Goal: Transaction & Acquisition: Purchase product/service

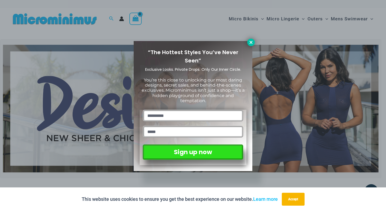
click at [251, 42] on icon at bounding box center [251, 42] width 3 height 3
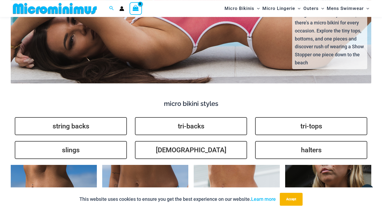
scroll to position [1144, 0]
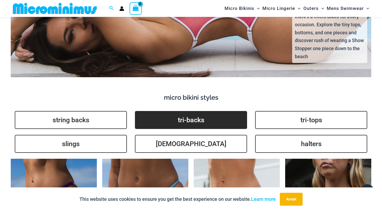
click at [191, 111] on link "tri-backs" at bounding box center [191, 120] width 112 height 18
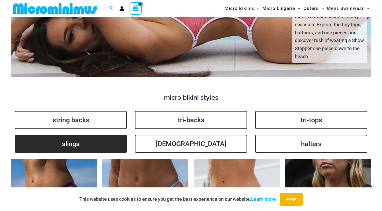
click at [74, 135] on link "slings" at bounding box center [71, 144] width 112 height 18
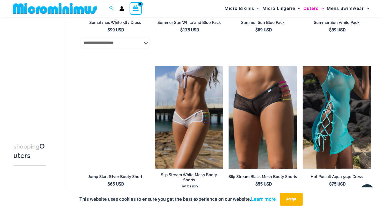
scroll to position [1117, 0]
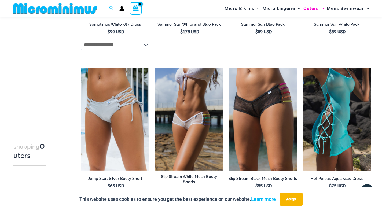
click at [336, 113] on img at bounding box center [336, 119] width 68 height 103
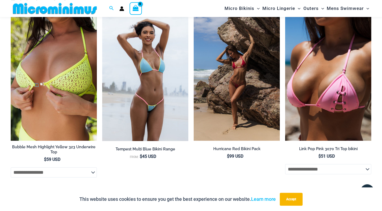
scroll to position [542, 0]
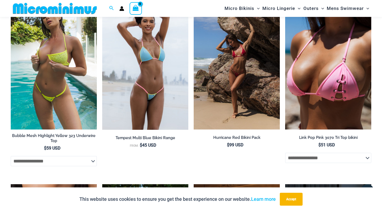
click at [58, 72] on img at bounding box center [54, 65] width 86 height 129
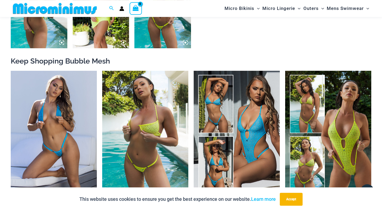
scroll to position [460, 0]
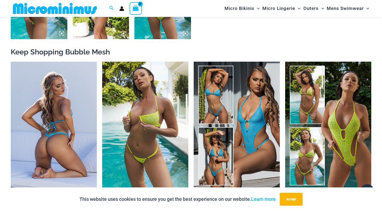
click at [59, 131] on img at bounding box center [54, 126] width 86 height 129
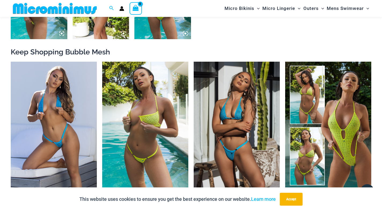
click at [247, 142] on img at bounding box center [237, 126] width 86 height 129
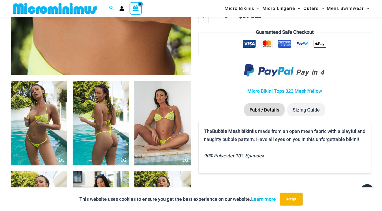
scroll to position [241, 0]
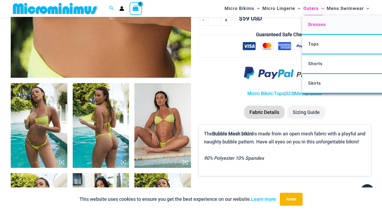
click at [314, 25] on span "Dresses" at bounding box center [316, 24] width 17 height 5
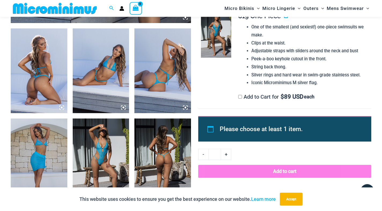
scroll to position [297, 0]
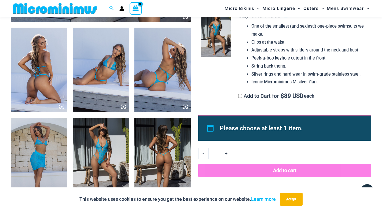
click at [35, 86] on img at bounding box center [39, 70] width 57 height 85
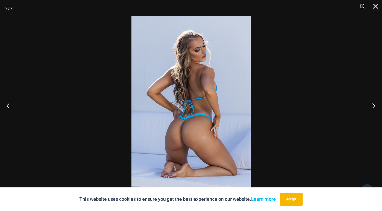
click at [373, 106] on button "Next" at bounding box center [372, 105] width 20 height 27
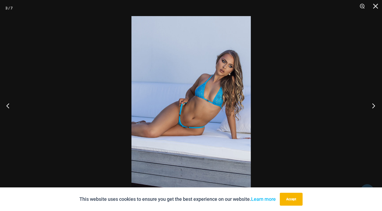
click at [373, 106] on button "Next" at bounding box center [372, 105] width 20 height 27
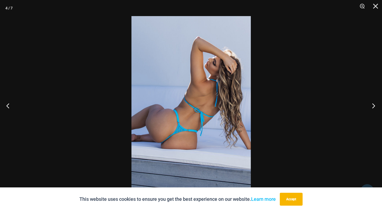
click at [373, 106] on button "Next" at bounding box center [372, 105] width 20 height 27
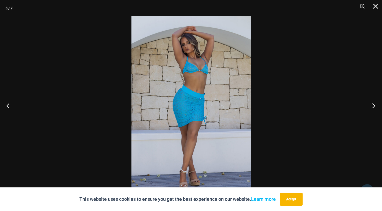
click at [373, 106] on button "Next" at bounding box center [372, 105] width 20 height 27
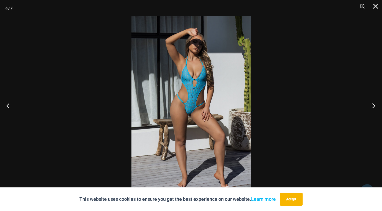
click at [373, 106] on button "Next" at bounding box center [372, 105] width 20 height 27
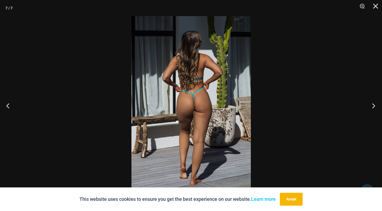
click at [373, 106] on button "Next" at bounding box center [372, 105] width 20 height 27
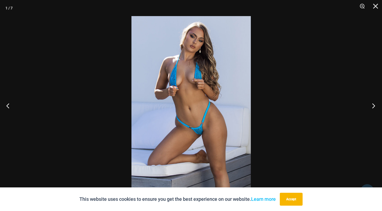
click at [373, 106] on button "Next" at bounding box center [372, 105] width 20 height 27
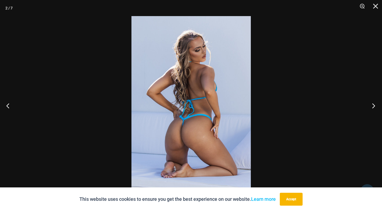
click at [373, 106] on button "Next" at bounding box center [372, 105] width 20 height 27
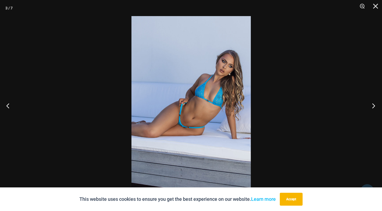
click at [373, 106] on button "Next" at bounding box center [372, 105] width 20 height 27
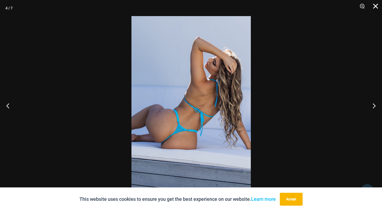
click at [375, 6] on button "Close" at bounding box center [373, 8] width 13 height 16
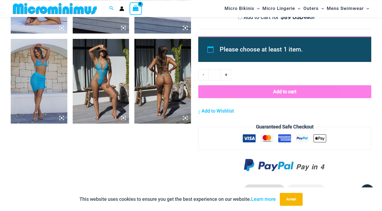
scroll to position [0, 0]
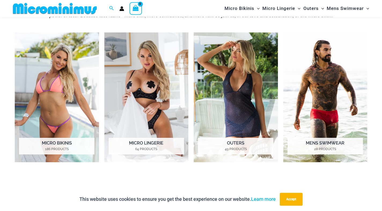
scroll to position [406, 0]
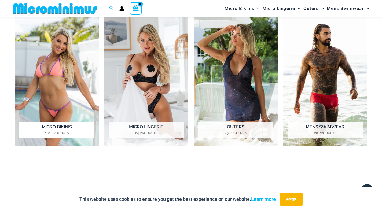
click at [58, 91] on img "Visit product category Micro Bikinis" at bounding box center [57, 81] width 84 height 130
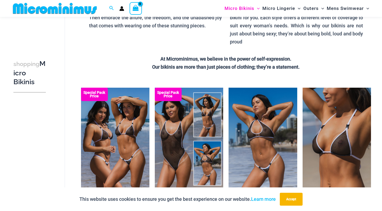
scroll to position [105, 0]
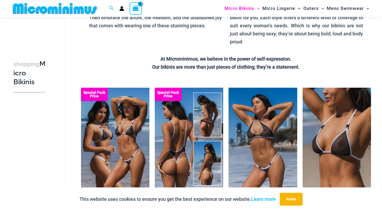
click at [177, 148] on img at bounding box center [189, 139] width 68 height 103
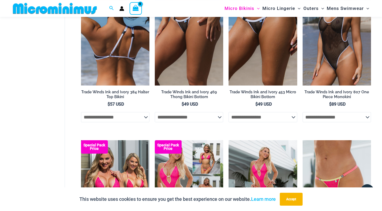
scroll to position [433, 0]
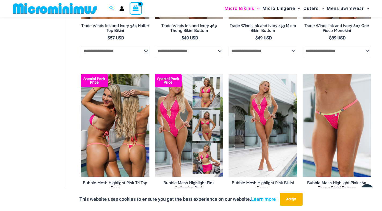
click at [113, 133] on img at bounding box center [115, 125] width 68 height 103
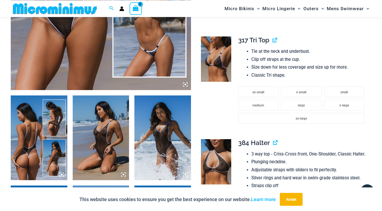
scroll to position [241, 0]
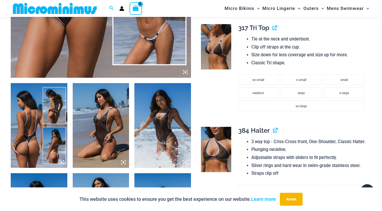
click at [106, 133] on img at bounding box center [101, 125] width 57 height 85
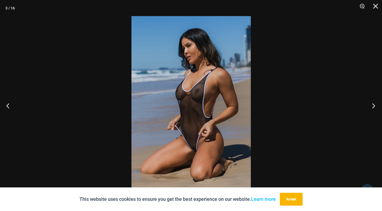
click at [372, 104] on button "Next" at bounding box center [372, 105] width 20 height 27
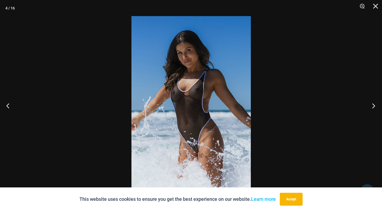
click at [372, 104] on button "Next" at bounding box center [372, 105] width 20 height 27
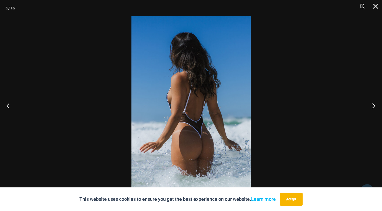
click at [372, 104] on button "Next" at bounding box center [372, 105] width 20 height 27
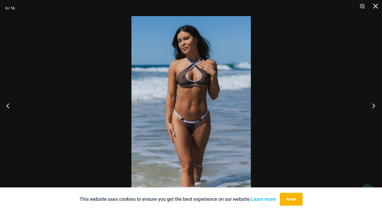
click at [372, 104] on button "Next" at bounding box center [372, 105] width 20 height 27
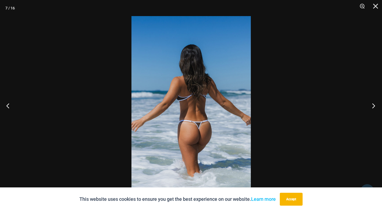
click at [372, 104] on button "Next" at bounding box center [372, 105] width 20 height 27
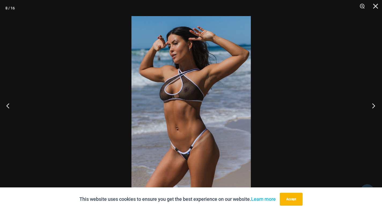
click at [372, 104] on button "Next" at bounding box center [372, 105] width 20 height 27
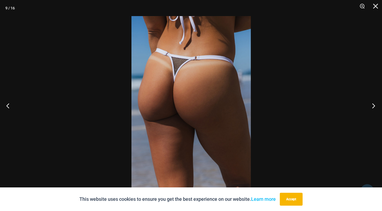
click at [372, 104] on button "Next" at bounding box center [372, 105] width 20 height 27
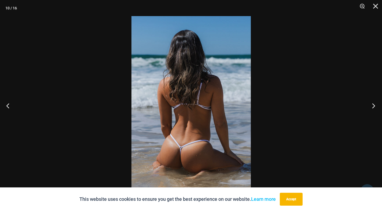
click at [372, 104] on button "Next" at bounding box center [372, 105] width 20 height 27
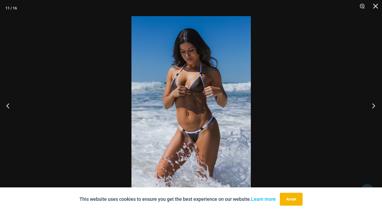
click at [372, 104] on button "Next" at bounding box center [372, 105] width 20 height 27
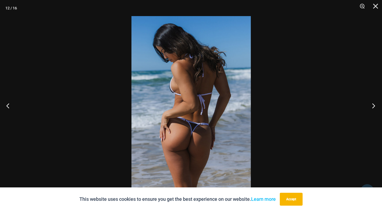
click at [372, 104] on button "Next" at bounding box center [372, 105] width 20 height 27
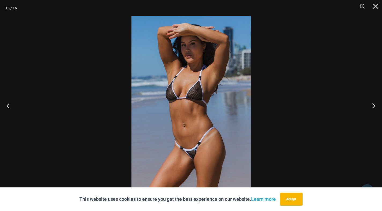
click at [374, 106] on button "Next" at bounding box center [372, 105] width 20 height 27
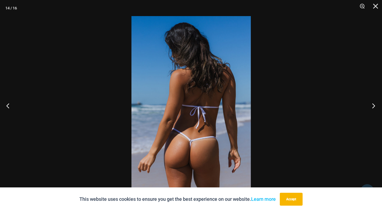
click at [374, 106] on button "Next" at bounding box center [372, 105] width 20 height 27
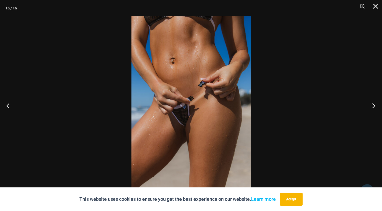
click at [374, 106] on button "Next" at bounding box center [372, 105] width 20 height 27
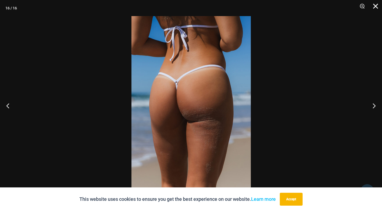
click at [375, 7] on button "Close" at bounding box center [373, 8] width 13 height 16
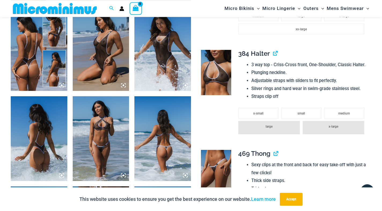
scroll to position [0, 0]
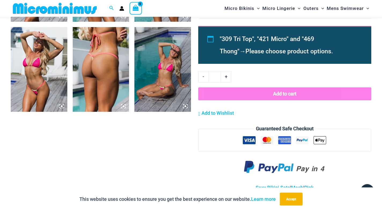
scroll to position [570, 0]
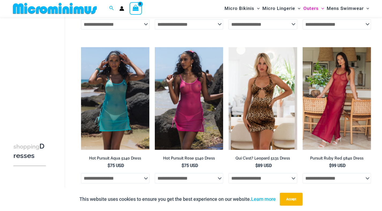
scroll to position [187, 0]
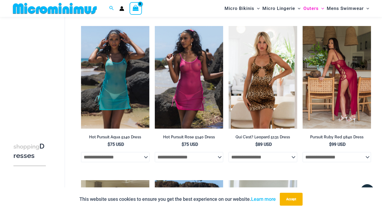
click at [341, 84] on img at bounding box center [336, 77] width 68 height 103
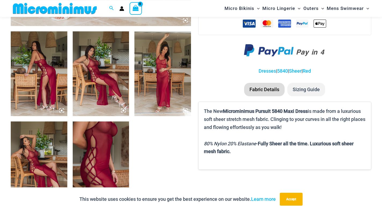
scroll to position [324, 0]
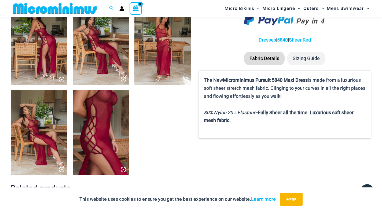
click at [48, 46] on img at bounding box center [39, 42] width 57 height 85
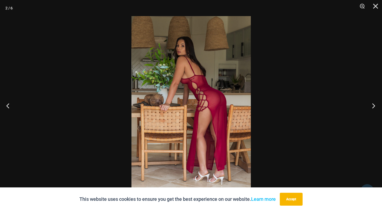
click at [373, 106] on button "Next" at bounding box center [372, 105] width 20 height 27
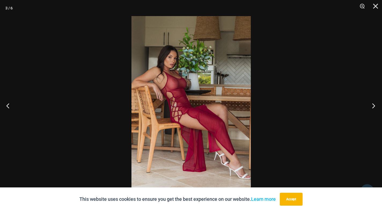
click at [373, 106] on button "Next" at bounding box center [372, 105] width 20 height 27
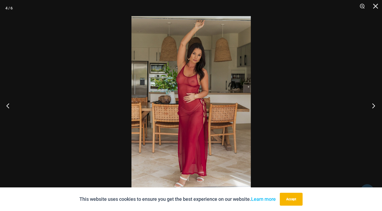
click at [373, 106] on button "Next" at bounding box center [372, 105] width 20 height 27
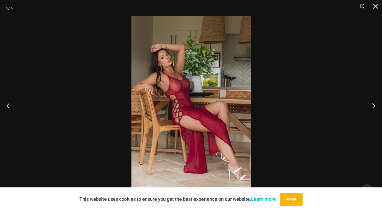
click at [373, 106] on button "Next" at bounding box center [372, 105] width 20 height 27
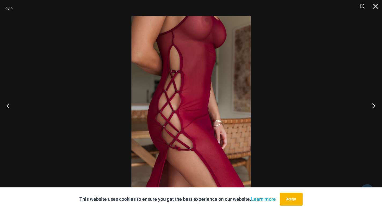
click at [373, 106] on button "Next" at bounding box center [372, 105] width 20 height 27
